Goal: Transaction & Acquisition: Obtain resource

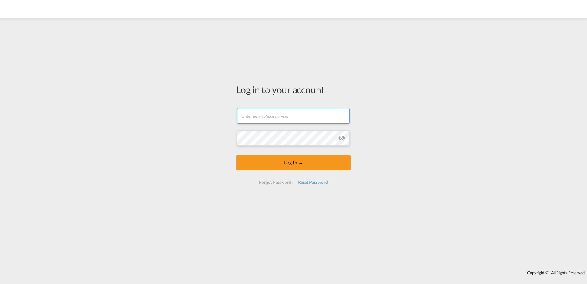
type input "[PERSON_NAME][EMAIL_ADDRESS][DOMAIN_NAME]"
click at [290, 167] on form "[EMAIL_ADDRESS][DOMAIN_NAME] Email field is required Password field is required…" at bounding box center [294, 146] width 114 height 88
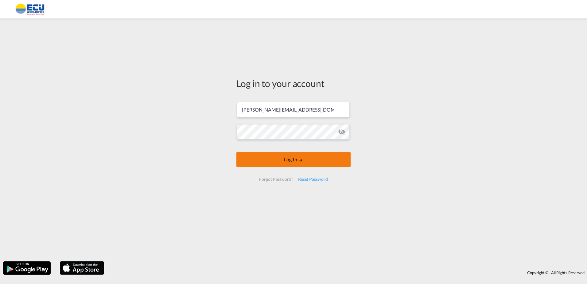
click at [292, 162] on button "Log In" at bounding box center [294, 159] width 114 height 15
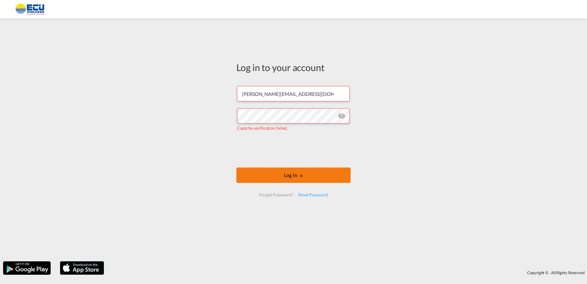
click at [326, 177] on button "Log In" at bounding box center [294, 174] width 114 height 15
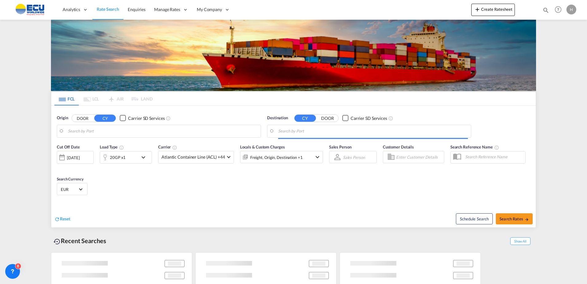
type input "[GEOGRAPHIC_DATA], [GEOGRAPHIC_DATA]"
type input "[GEOGRAPHIC_DATA], [GEOGRAPHIC_DATA], USCHI"
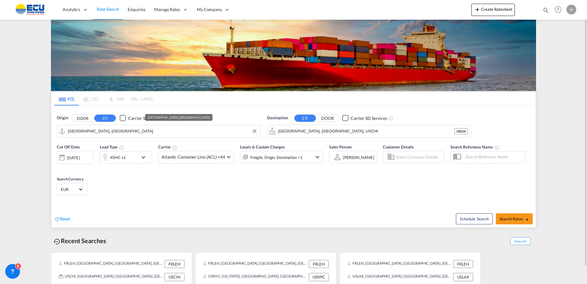
click at [200, 129] on input "[GEOGRAPHIC_DATA], [GEOGRAPHIC_DATA]" at bounding box center [163, 131] width 190 height 9
click at [106, 149] on div "Fos-sur-Mer [GEOGRAPHIC_DATA] FRFOS" at bounding box center [118, 148] width 123 height 18
type input "Fos-[GEOGRAPHIC_DATA], [GEOGRAPHIC_DATA]"
click at [324, 133] on input "[GEOGRAPHIC_DATA], [GEOGRAPHIC_DATA], USCHI" at bounding box center [373, 131] width 190 height 9
drag, startPoint x: 332, startPoint y: 144, endPoint x: 281, endPoint y: 150, distance: 50.4
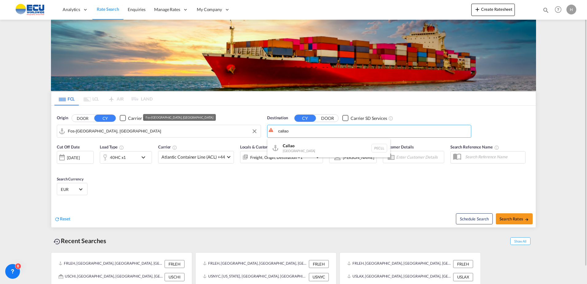
click at [332, 144] on div "Callao [GEOGRAPHIC_DATA] PECLL" at bounding box center [329, 148] width 123 height 18
type input "Callao, PECLL"
click at [133, 161] on div "40HC x1" at bounding box center [119, 157] width 38 height 12
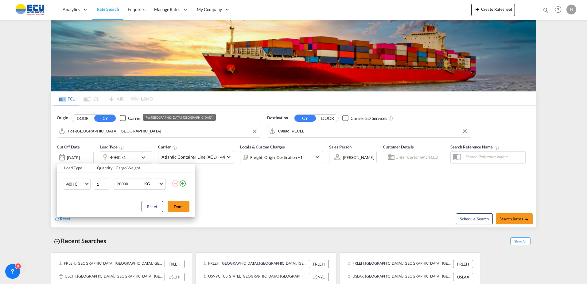
click at [188, 159] on div "Load Type Quantity Cargo Weight 40HC 20GP 40GP 40HC 45HC 20RE 40RE 40HR 20OT 40…" at bounding box center [293, 142] width 587 height 284
click at [189, 159] on span "Atlantic Container Line (ACL) +44" at bounding box center [194, 157] width 64 height 6
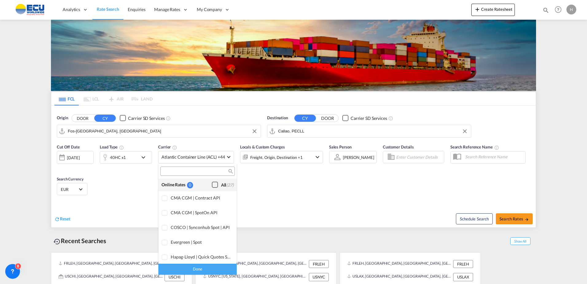
click at [212, 185] on div "Checkbox No Ink" at bounding box center [215, 185] width 6 height 6
click at [208, 268] on div "Done" at bounding box center [198, 269] width 78 height 11
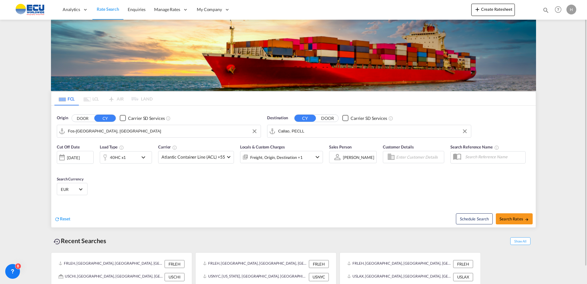
click at [288, 157] on div "Freight, Origin, Destination +1" at bounding box center [276, 157] width 53 height 9
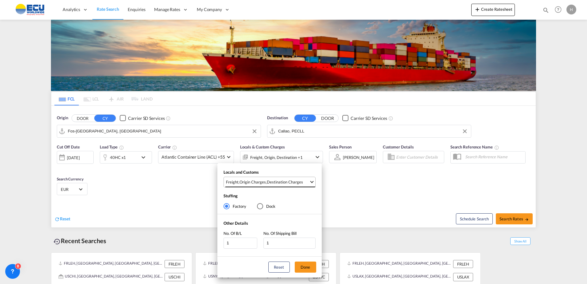
click at [307, 182] on span "Freight , Origin Charges , Destination Charges" at bounding box center [267, 182] width 83 height 6
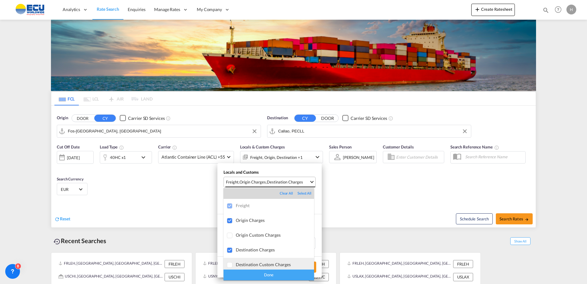
scroll to position [31, 0]
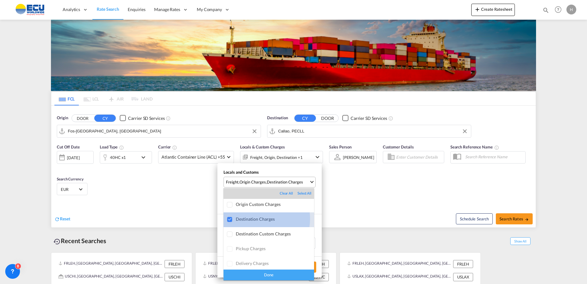
click at [258, 219] on div "Destination Charges" at bounding box center [275, 218] width 78 height 5
click at [276, 276] on div "Done" at bounding box center [269, 274] width 91 height 11
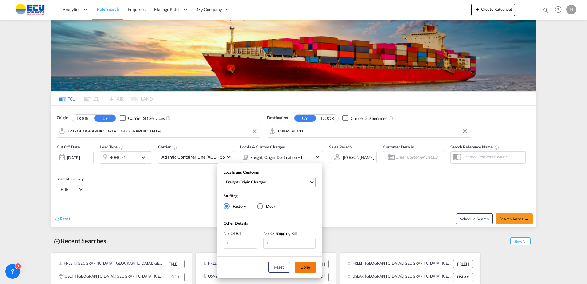
click at [305, 267] on button "Done" at bounding box center [306, 266] width 22 height 11
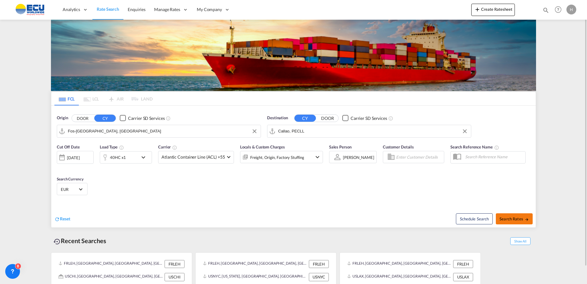
click at [510, 216] on span "Search Rates" at bounding box center [514, 218] width 29 height 5
type input "FRFOS to PECLL / [DATE]"
